Goal: Find contact information: Find contact information

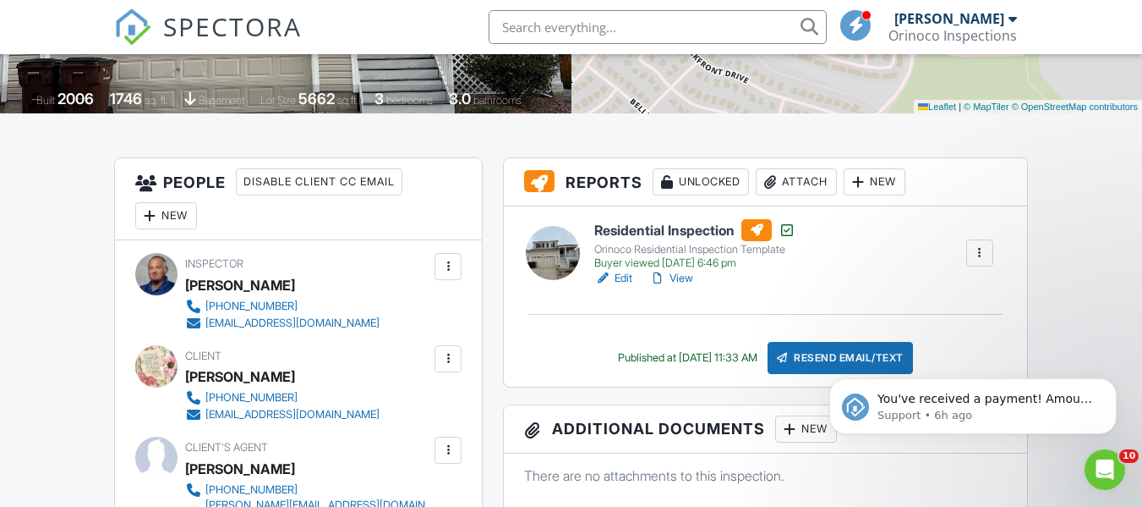
click at [681, 277] on link "View" at bounding box center [671, 278] width 44 height 17
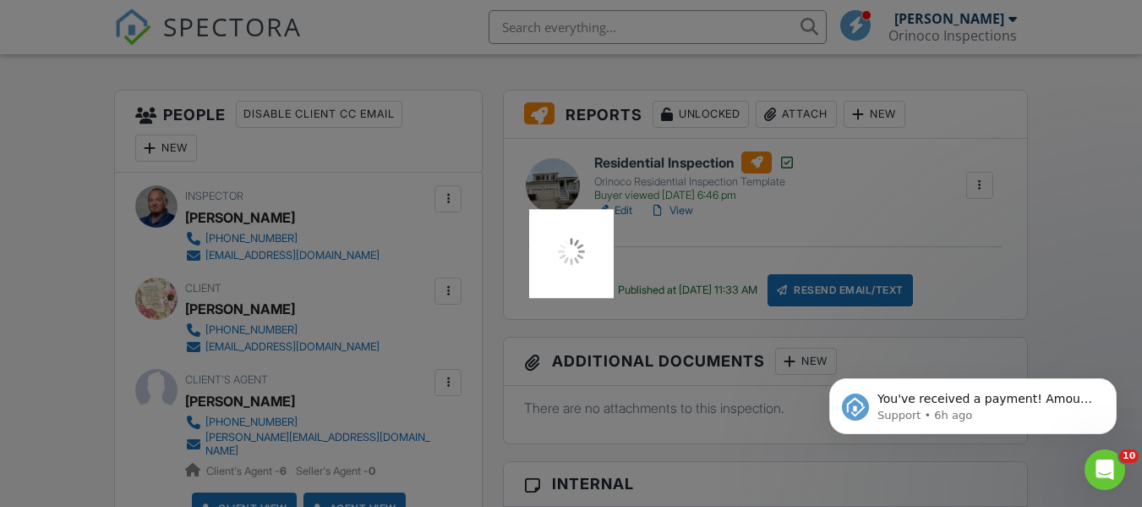
scroll to position [423, 0]
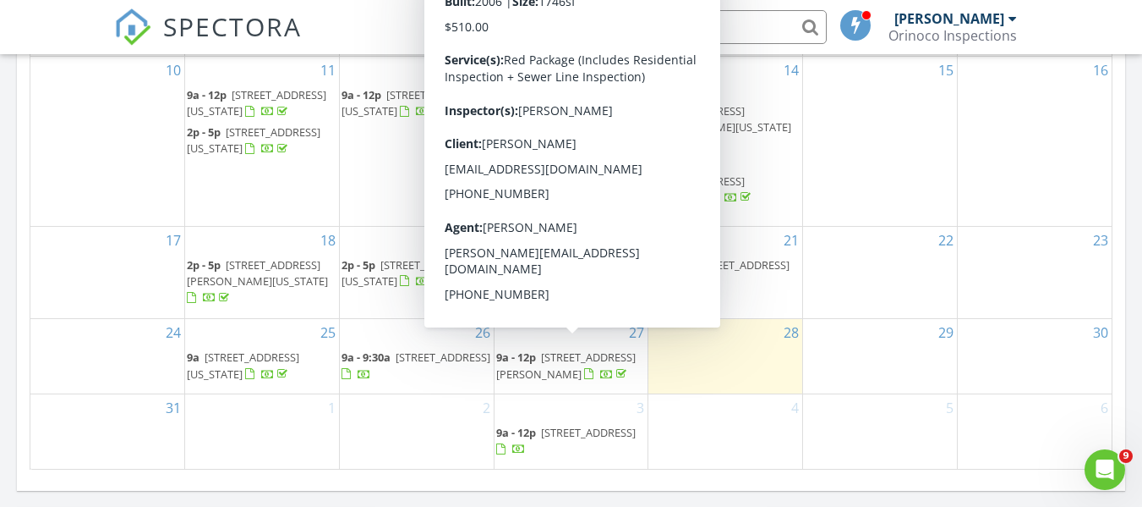
click at [565, 349] on span "7574 Dobbs Dr, Fountain 80817" at bounding box center [566, 364] width 140 height 31
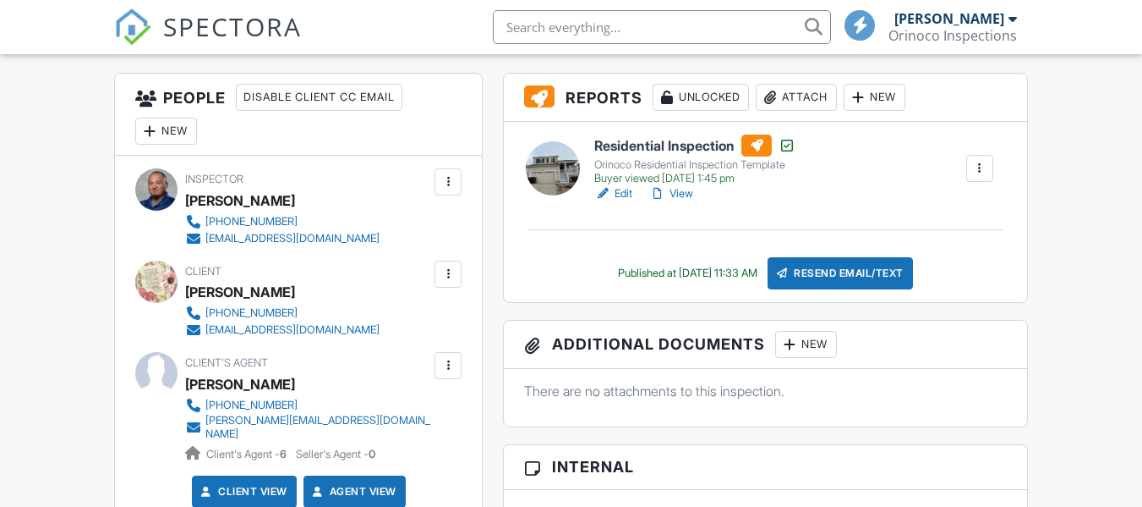
drag, startPoint x: 359, startPoint y: 419, endPoint x: 206, endPoint y: 421, distance: 152.2
click at [203, 422] on div "Client's Agent Jerrod Butler (719) 425-9474 jerrod@wishpropertygroup.com Client…" at bounding box center [348, 407] width 326 height 110
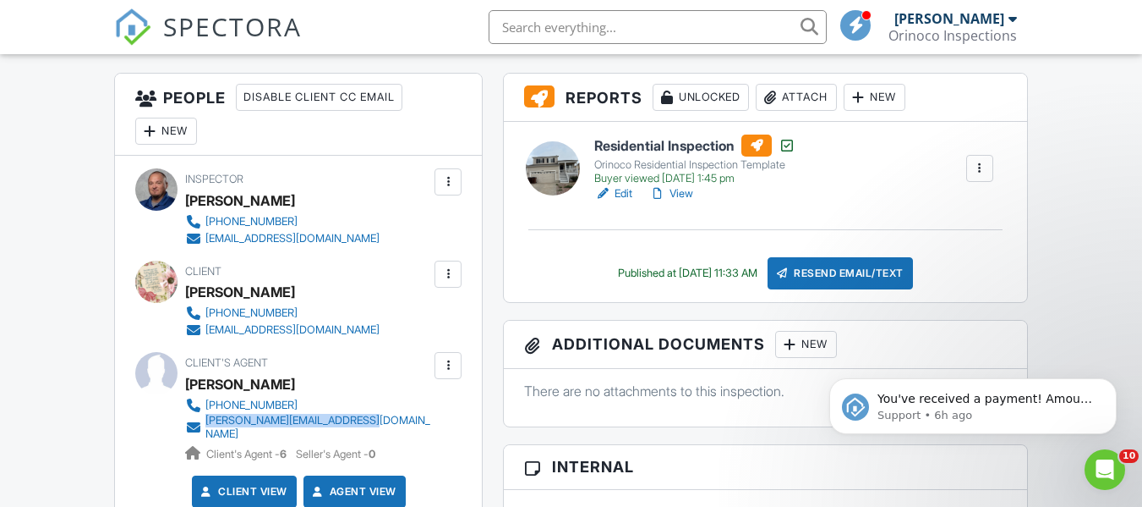
drag, startPoint x: 233, startPoint y: 331, endPoint x: 207, endPoint y: 333, distance: 26.3
click at [207, 333] on div "Client Bonnie Berry 760-500-1468 bonfireusa@hotmail.com" at bounding box center [323, 299] width 276 height 78
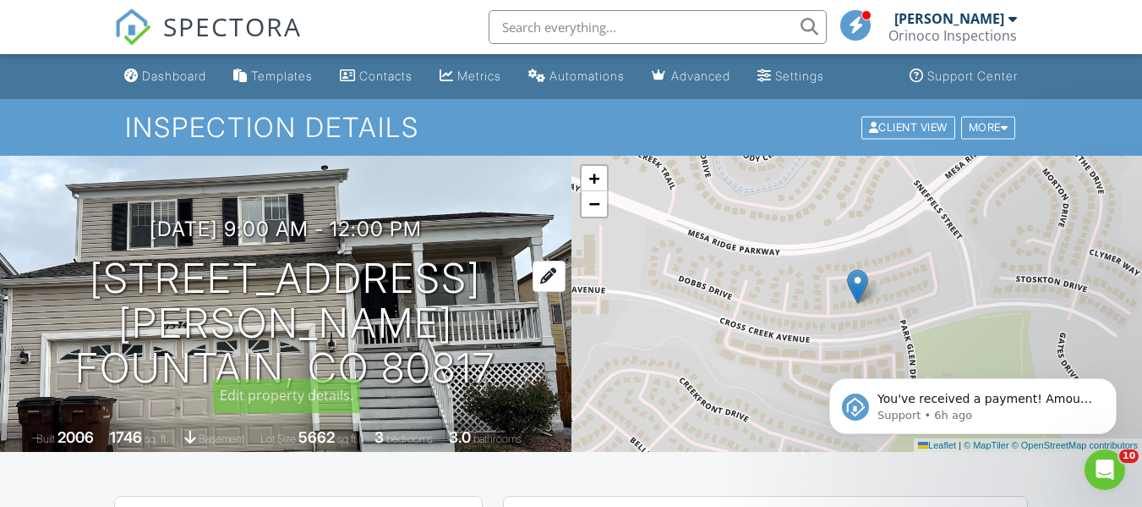
click at [390, 298] on h1 "7574 Dobbs Dr Fountain, CO 80817" at bounding box center [286, 323] width 518 height 134
